Goal: Task Accomplishment & Management: Manage account settings

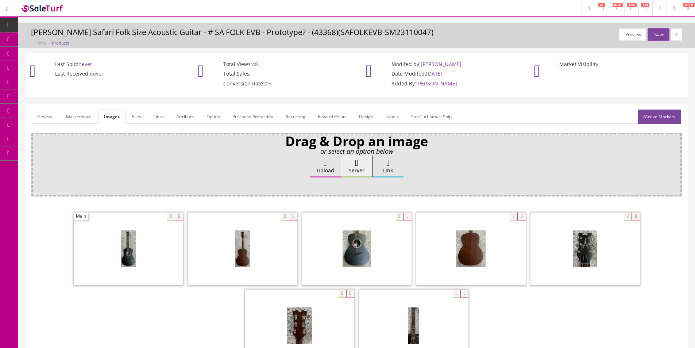
click at [526, 133] on div "Drag & Drop an image or select an option below Upload Server Link Ok WM Left To…" at bounding box center [356, 164] width 650 height 63
click at [637, 309] on div at bounding box center [356, 288] width 650 height 154
click at [35, 37] on link "Products" at bounding box center [56, 39] width 77 height 14
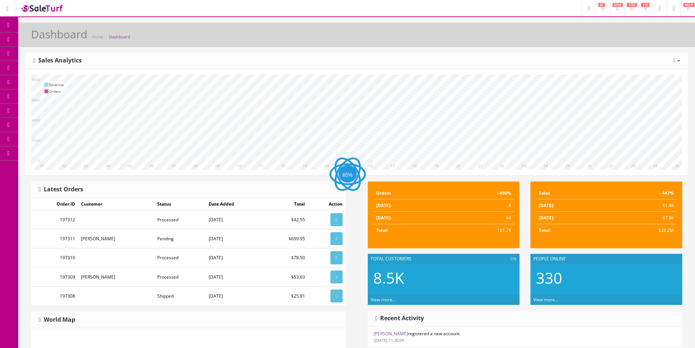
click at [28, 41] on link "Products" at bounding box center [56, 39] width 77 height 14
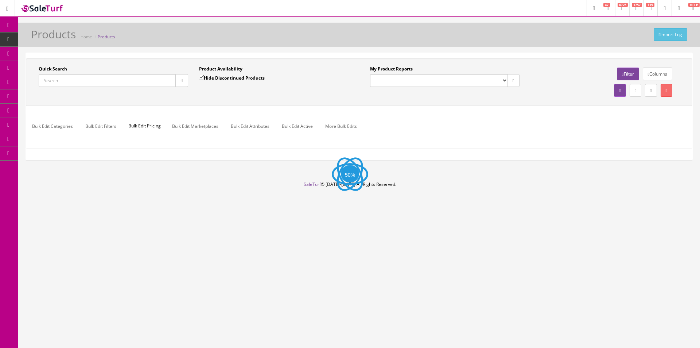
click at [70, 80] on input "Quick Search" at bounding box center [107, 80] width 137 height 13
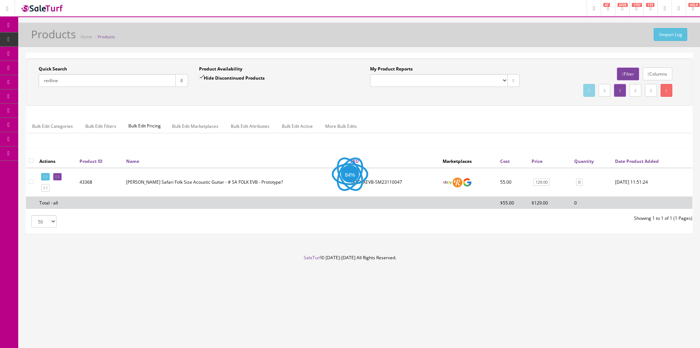
type input "redline"
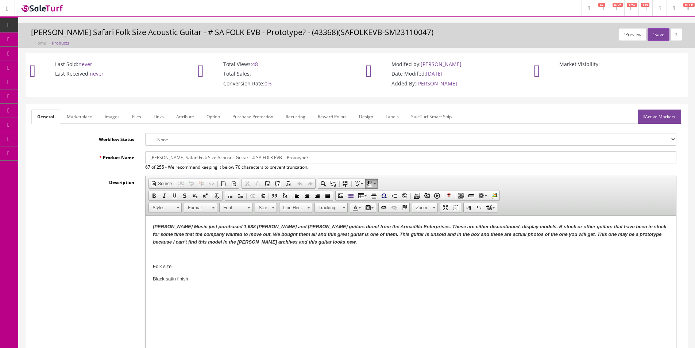
click at [154, 160] on input "Luna Safari Folk Size Acoustic Guitar - # SA FOLK EVB - Prototype?" at bounding box center [410, 157] width 531 height 13
type input "Dean Safari Folk Size Acoustic Guitar - # SA FOLK EVB - Prototype?"
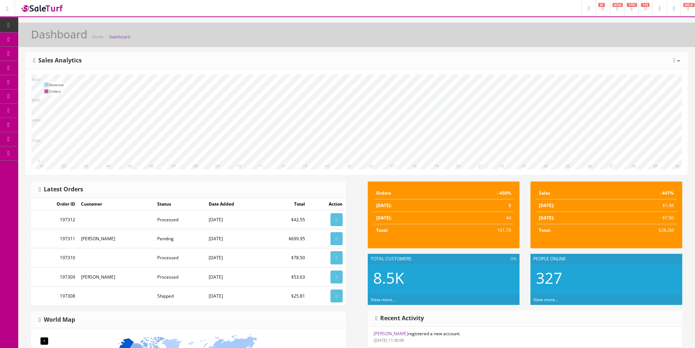
click at [42, 40] on icon at bounding box center [39, 39] width 8 height 6
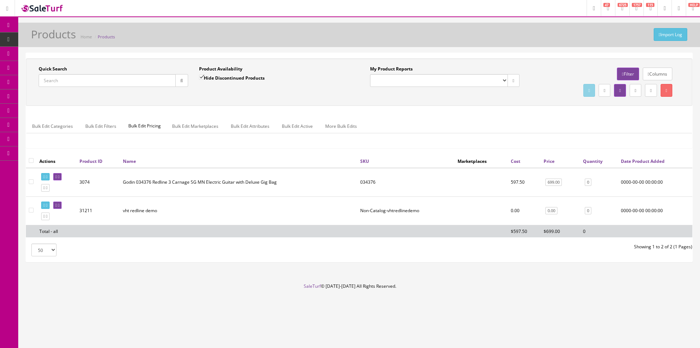
click at [155, 83] on input "Quick Search" at bounding box center [107, 80] width 137 height 13
paste input "2916654603"
type input "2916654603"
click at [199, 77] on input "Hide Discontinued Products" at bounding box center [201, 77] width 5 height 5
checkbox input "false"
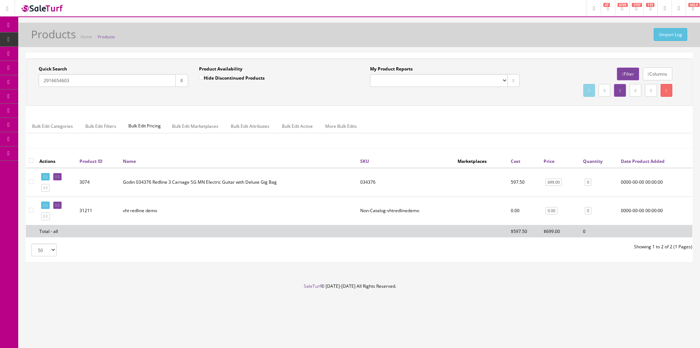
drag, startPoint x: 179, startPoint y: 82, endPoint x: 184, endPoint y: 84, distance: 5.8
click at [181, 82] on icon "button" at bounding box center [182, 80] width 3 height 4
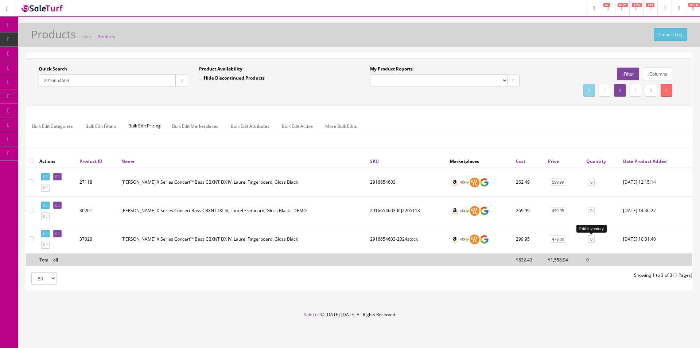
click at [591, 239] on link "0" at bounding box center [591, 239] width 7 height 8
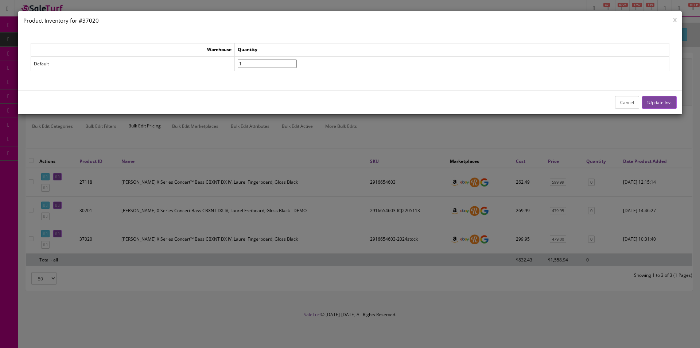
type input"] "1"
click at [297, 62] on input"] "1" at bounding box center [267, 63] width 59 height 8
click at [643, 98] on button "Update Inv." at bounding box center [659, 102] width 35 height 13
